Goal: Task Accomplishment & Management: Complete application form

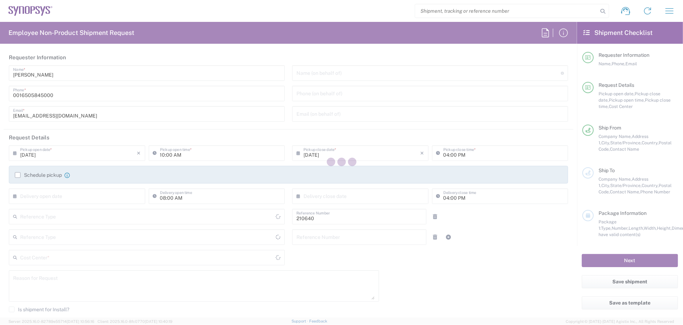
type input "Department"
type input "Delivered at Place"
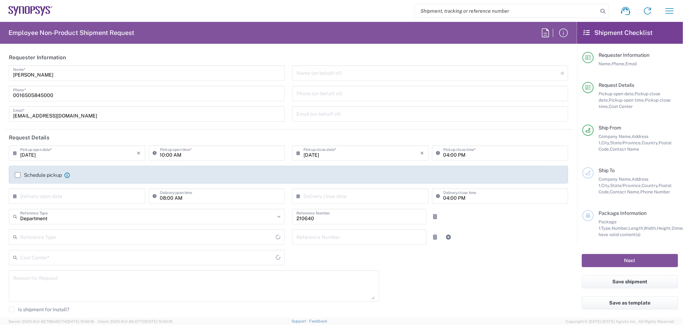
type input "US01, WWS, Infra Sppr 210640"
type input "[GEOGRAPHIC_DATA]"
type input "[US_STATE]"
type input "[GEOGRAPHIC_DATA]"
type input "Hillsboro US03"
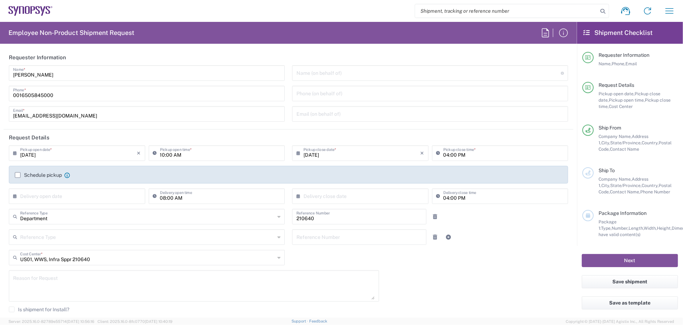
click at [18, 173] on label "Schedule pickup" at bounding box center [38, 175] width 47 height 6
click at [18, 175] on input "Schedule pickup" at bounding box center [18, 175] width 0 height 0
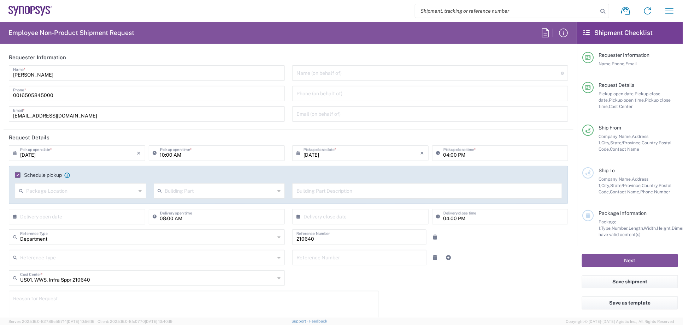
click at [140, 190] on icon at bounding box center [140, 190] width 3 height 11
click at [227, 191] on input "text" at bounding box center [220, 190] width 110 height 12
click at [310, 126] on div "Name (on behalf of) Expedite requests must include authorized approver as "on b…" at bounding box center [430, 95] width 283 height 61
click at [19, 175] on label "Schedule pickup" at bounding box center [38, 175] width 47 height 6
click at [16, 175] on input "Schedule pickup" at bounding box center [16, 175] width 0 height 0
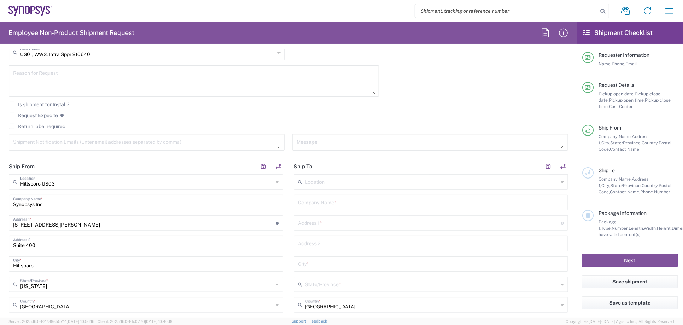
scroll to position [212, 0]
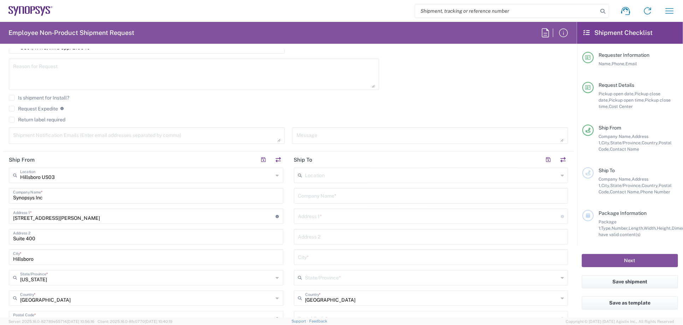
click at [332, 180] on div "Location" at bounding box center [431, 176] width 274 height 16
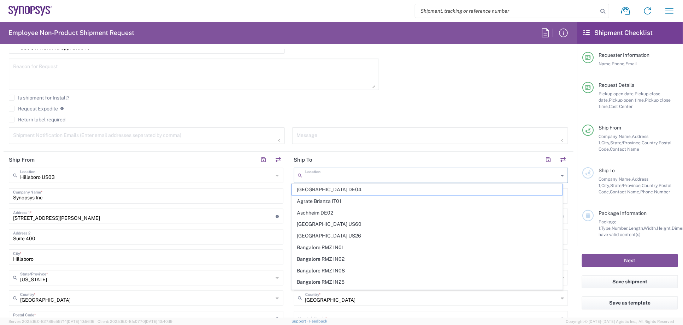
paste input "Synopsys Headquarters USSV [PERSON_NAME] - USV.64.220D"
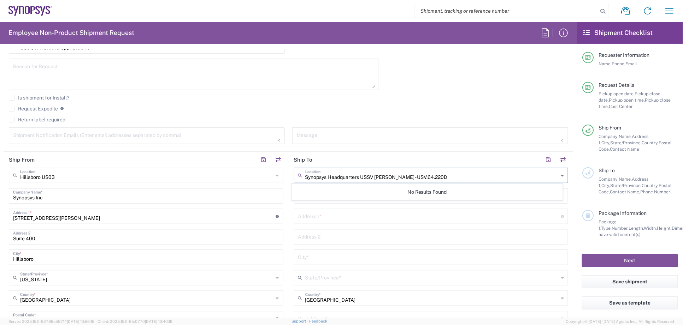
drag, startPoint x: 453, startPoint y: 176, endPoint x: 373, endPoint y: 176, distance: 79.8
click at [373, 176] on input "Synopsys Headquarters USSV [PERSON_NAME] - USV.64.220D" at bounding box center [431, 175] width 253 height 12
click at [555, 175] on div "Synopsys Headquarters USSV Location" at bounding box center [431, 176] width 274 height 16
click at [390, 175] on input "Synopsys Headquarters USSV" at bounding box center [431, 175] width 253 height 12
click at [379, 176] on input "Synopsys Headquarters USSV" at bounding box center [431, 175] width 253 height 12
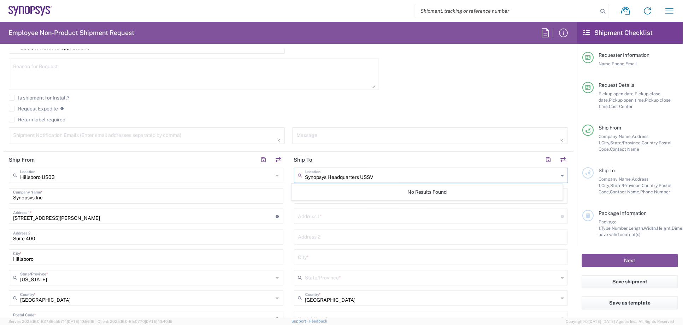
drag, startPoint x: 381, startPoint y: 176, endPoint x: 325, endPoint y: 176, distance: 56.5
click at [325, 176] on input "Synopsys Headquarters USSV" at bounding box center [431, 175] width 253 height 12
type input "Synopsys"
drag, startPoint x: 325, startPoint y: 176, endPoint x: 303, endPoint y: 178, distance: 22.0
click at [305, 178] on input "Synopsys" at bounding box center [431, 175] width 253 height 12
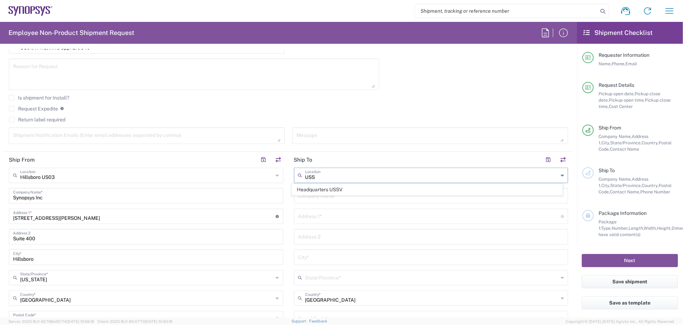
scroll to position [0, 0]
click at [367, 190] on span "Headquarters USSV" at bounding box center [427, 189] width 270 height 11
type input "Headquarters USSV"
type input "Synopsys Headquarters USSV"
type input "[STREET_ADDRESS]"
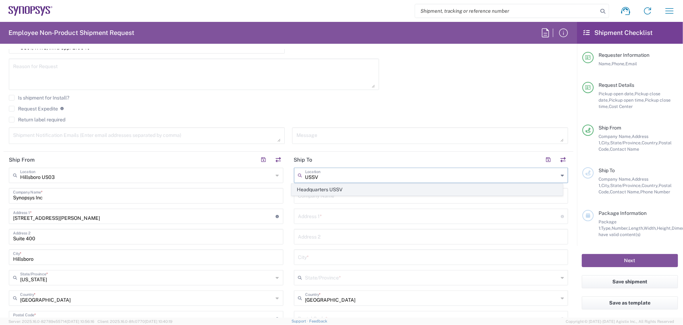
type input "Sunnyvale"
type input "[US_STATE]"
type input "94085"
type input "6505845000"
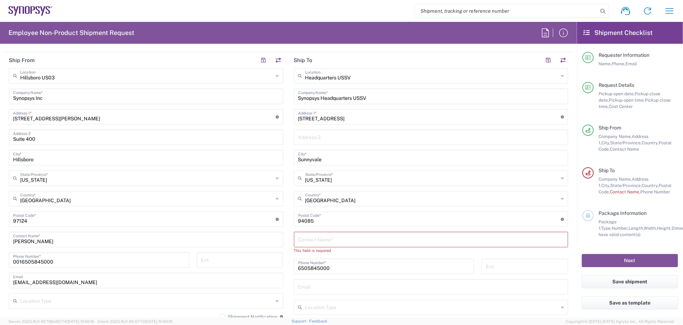
scroll to position [353, 0]
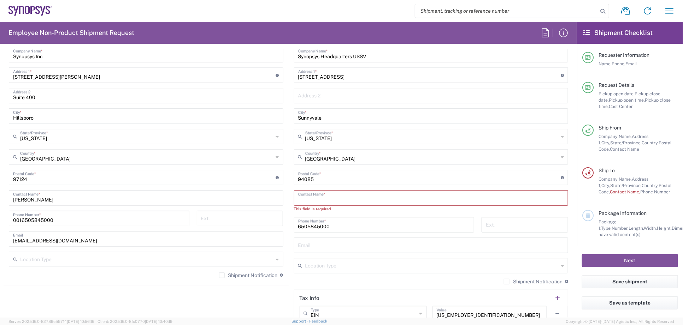
click at [361, 197] on input "text" at bounding box center [431, 197] width 266 height 12
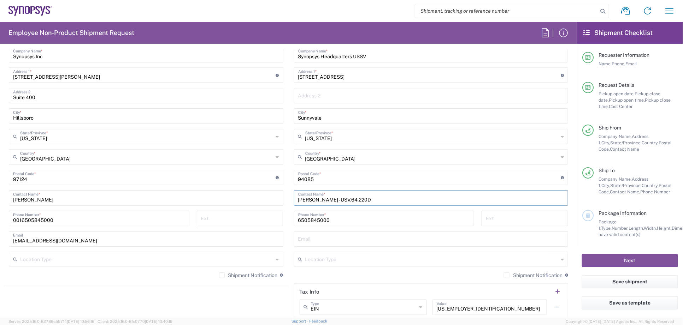
type input "[PERSON_NAME] - USV.64.220D"
click at [348, 238] on input "text" at bounding box center [431, 238] width 266 height 12
paste input "[EMAIL_ADDRESS][DOMAIN_NAME]"
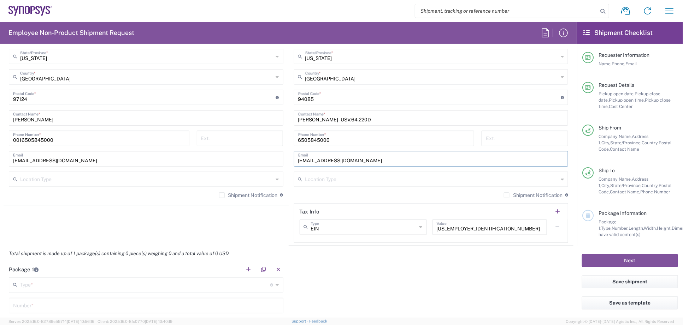
scroll to position [424, 0]
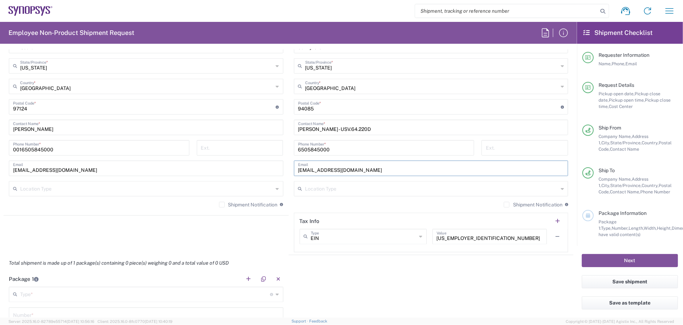
type input "[EMAIL_ADDRESS][DOMAIN_NAME]"
click at [371, 182] on input "text" at bounding box center [431, 188] width 253 height 12
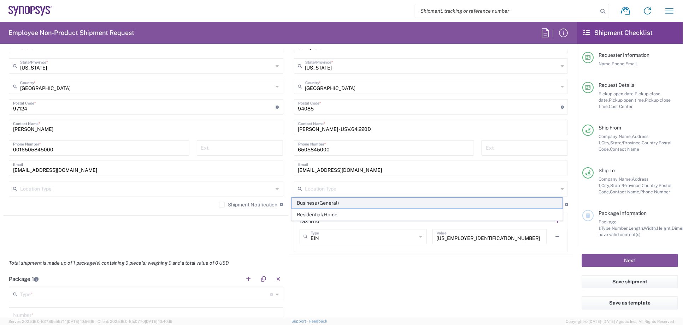
click at [325, 205] on span "Business (General)" at bounding box center [427, 203] width 270 height 11
type input "Business (General)"
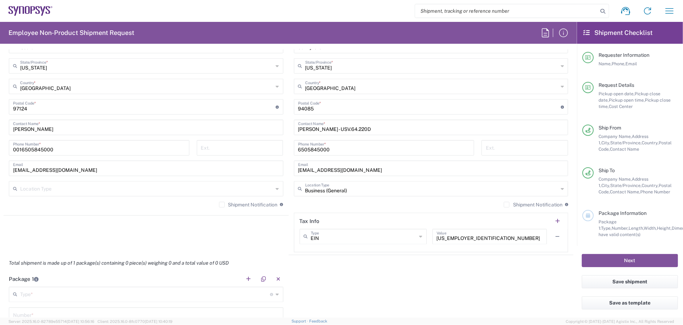
click at [140, 207] on div "Shipment Notification If checked, a shipment notification email will be sent to…" at bounding box center [146, 207] width 274 height 11
click at [276, 189] on icon at bounding box center [277, 188] width 3 height 11
click at [266, 256] on div "Total shipment is made up of 1 package(s) containing 0 piece(s) weighing 0 and …" at bounding box center [288, 263] width 577 height 16
click at [76, 235] on agx-shipment-stop-widget "Ship From [GEOGRAPHIC_DATA] [GEOGRAPHIC_DATA] Location [GEOGRAPHIC_DATA] [GEOGR…" at bounding box center [146, 97] width 285 height 315
click at [276, 294] on icon at bounding box center [277, 294] width 3 height 11
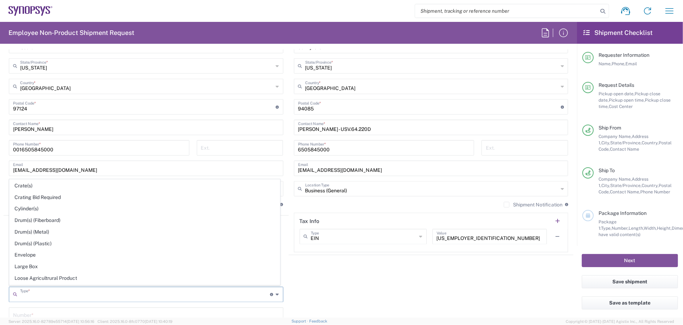
scroll to position [141, 0]
click at [34, 248] on span "Envelope" at bounding box center [145, 252] width 270 height 11
type input "Envelope"
type input "1"
type input "9.5"
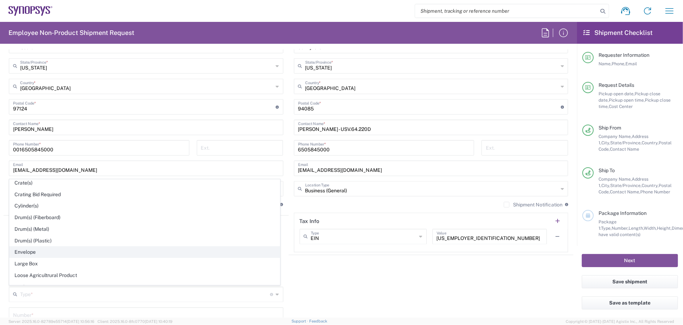
type input "12.5"
type input "0.25"
type input "1"
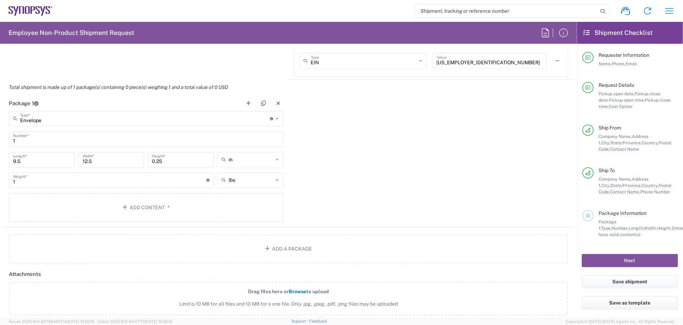
scroll to position [601, 0]
click at [125, 205] on icon "button" at bounding box center [126, 207] width 7 height 5
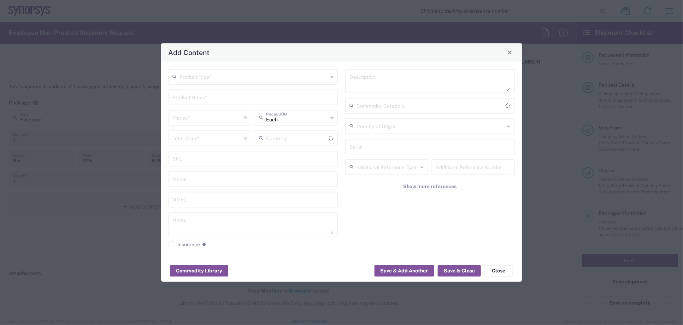
type input "US Dollar"
click at [329, 75] on div "Product Type *" at bounding box center [253, 77] width 170 height 16
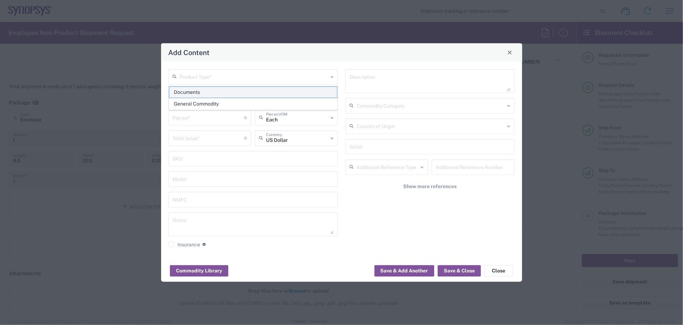
click at [205, 93] on span "Documents" at bounding box center [253, 92] width 168 height 11
type input "Documents"
type input "1"
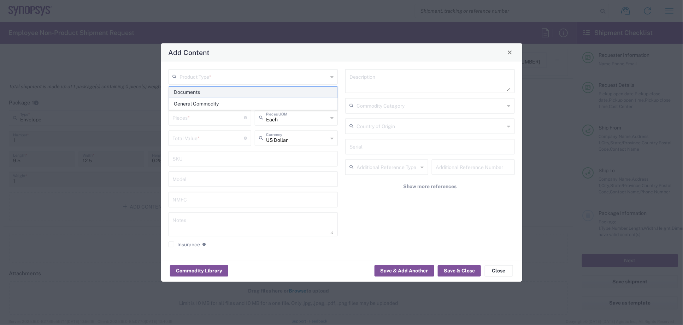
type textarea "Documents"
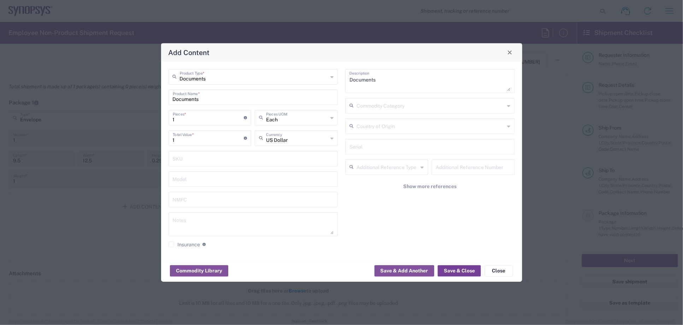
click at [457, 272] on button "Save & Close" at bounding box center [459, 271] width 43 height 11
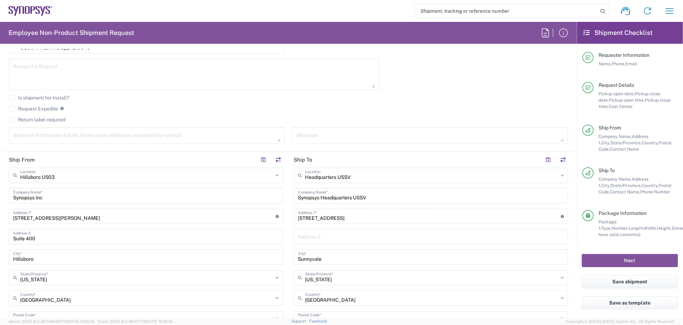
scroll to position [76, 0]
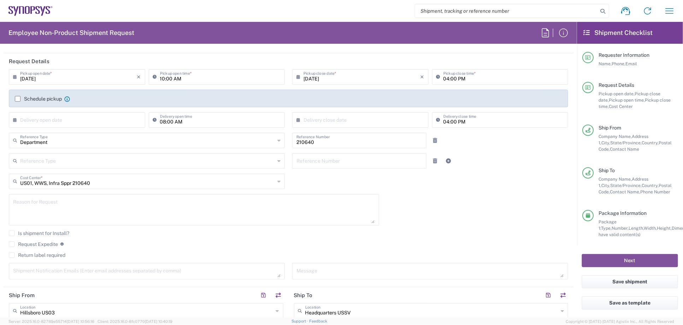
click at [19, 98] on label "Schedule pickup" at bounding box center [38, 99] width 47 height 6
click at [18, 99] on input "Schedule pickup" at bounding box center [18, 99] width 0 height 0
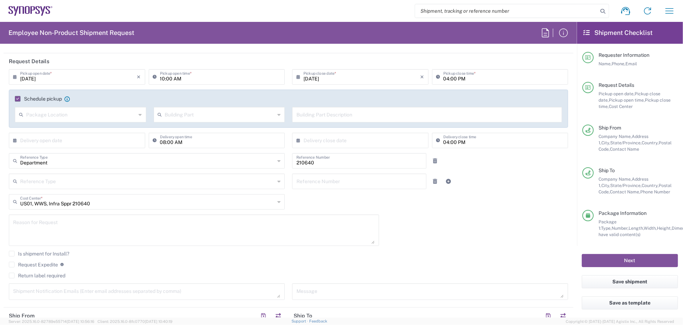
click at [139, 116] on icon at bounding box center [140, 114] width 3 height 11
click at [277, 112] on icon at bounding box center [278, 114] width 3 height 11
click at [180, 142] on span "Building" at bounding box center [217, 141] width 129 height 11
type input "Building"
click at [382, 114] on input "text" at bounding box center [426, 114] width 261 height 12
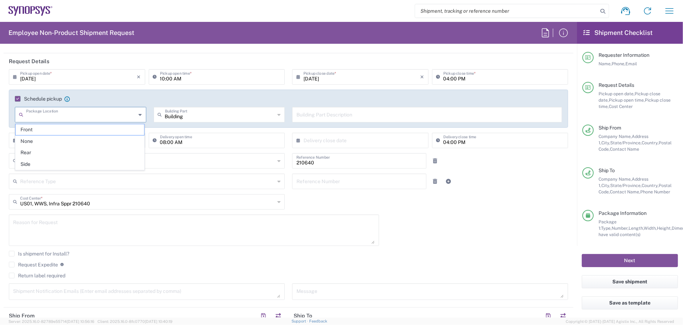
click at [113, 114] on input "text" at bounding box center [81, 114] width 110 height 12
click at [38, 141] on span "None" at bounding box center [80, 141] width 129 height 11
click at [139, 114] on icon at bounding box center [140, 114] width 3 height 11
type input "None"
click at [270, 97] on agx-checkbox-control "Schedule pickup When scheduling a pickup please be sure to meet the following c…" at bounding box center [288, 99] width 547 height 6
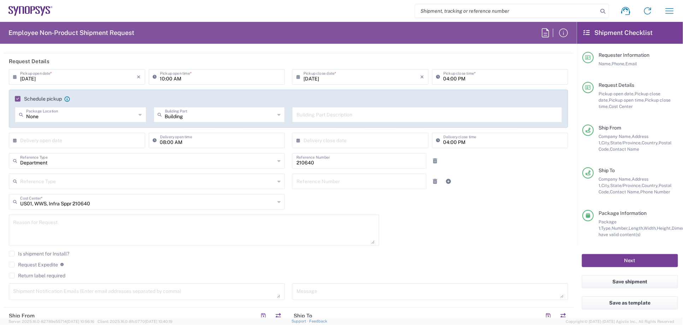
click at [631, 265] on button "Next" at bounding box center [630, 260] width 96 height 13
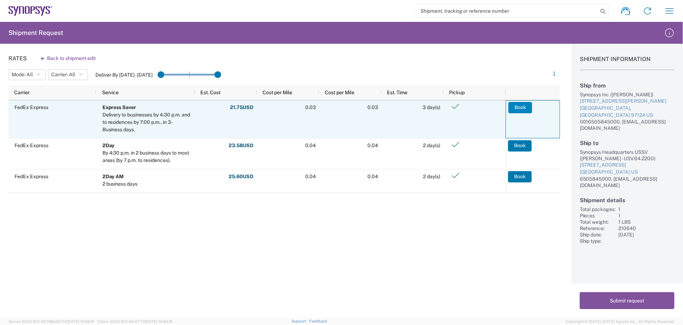
click at [525, 107] on button "Book" at bounding box center [520, 107] width 24 height 11
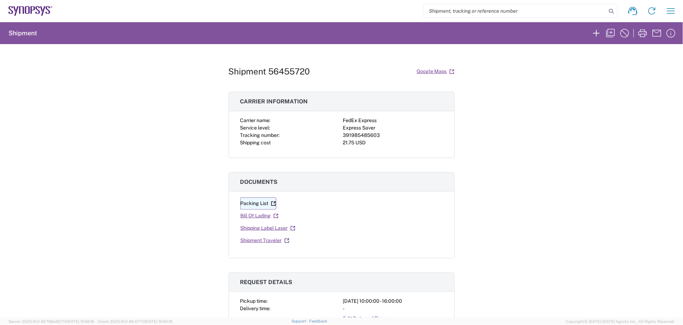
click at [250, 203] on link "Packing List" at bounding box center [258, 203] width 36 height 12
click at [260, 216] on link "Bill Of Lading" at bounding box center [259, 216] width 39 height 12
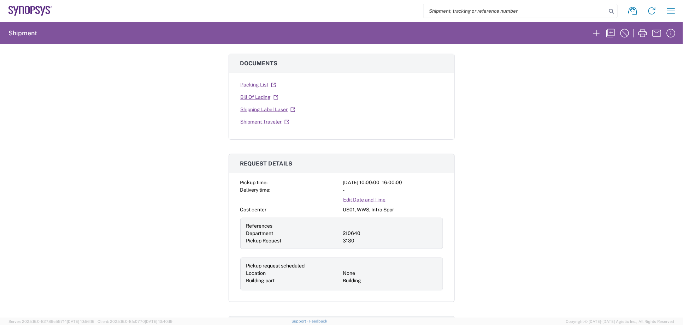
scroll to position [72, 0]
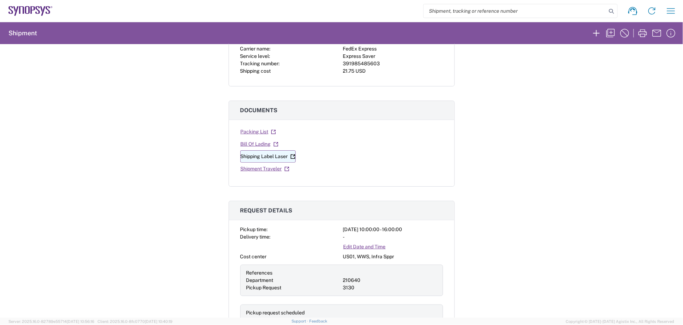
click at [257, 154] on link "Shipping Label Laser" at bounding box center [267, 156] width 55 height 12
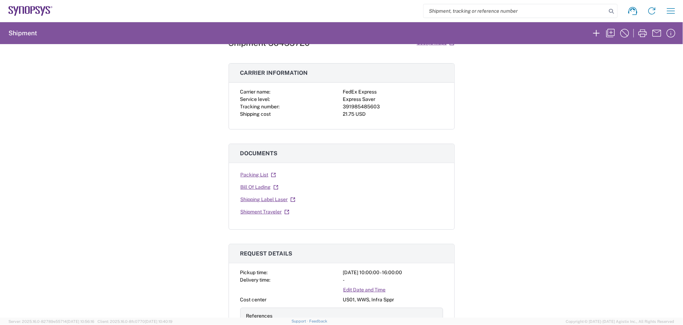
scroll to position [0, 0]
